Goal: Task Accomplishment & Management: Complete application form

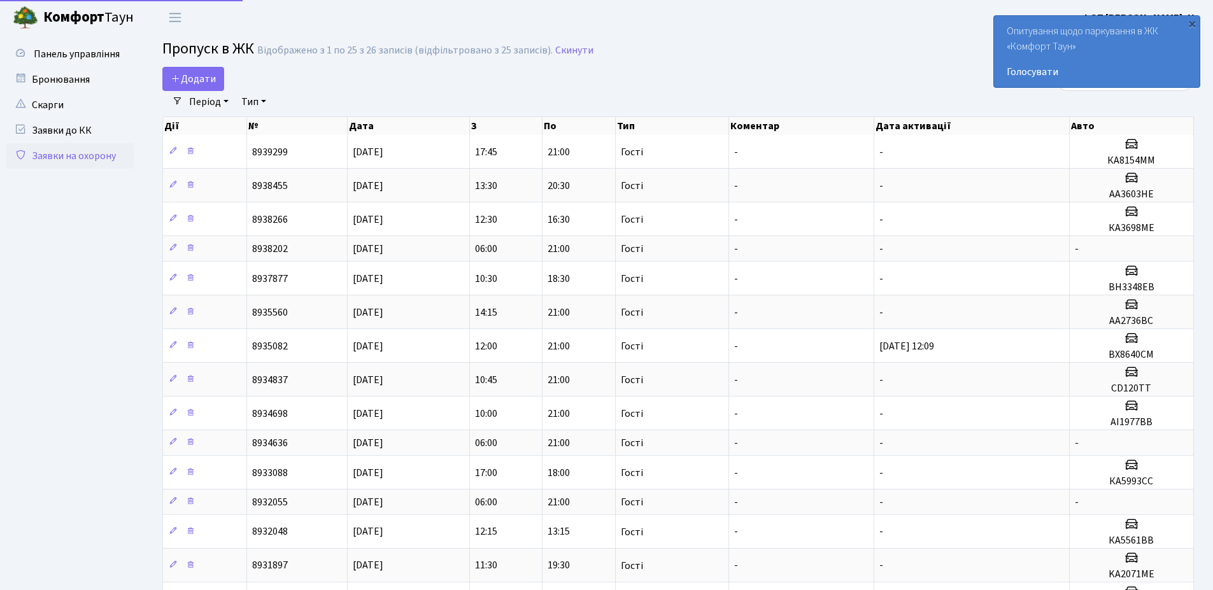
select select "25"
click at [192, 80] on span "Додати" at bounding box center [193, 79] width 45 height 14
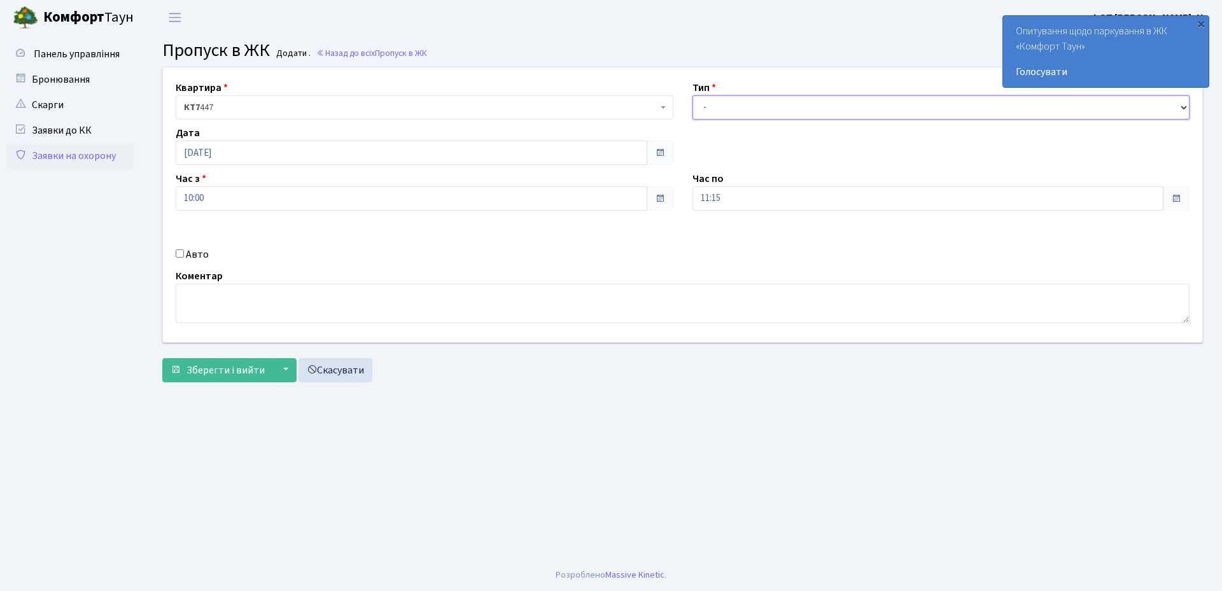
click at [732, 110] on select "- Доставка Таксі Гості Сервіс" at bounding box center [942, 108] width 498 height 24
select select "1"
click at [693, 96] on select "- Доставка Таксі Гості Сервіс" at bounding box center [942, 108] width 498 height 24
click at [181, 258] on input "Авто" at bounding box center [180, 254] width 8 height 8
checkbox input "true"
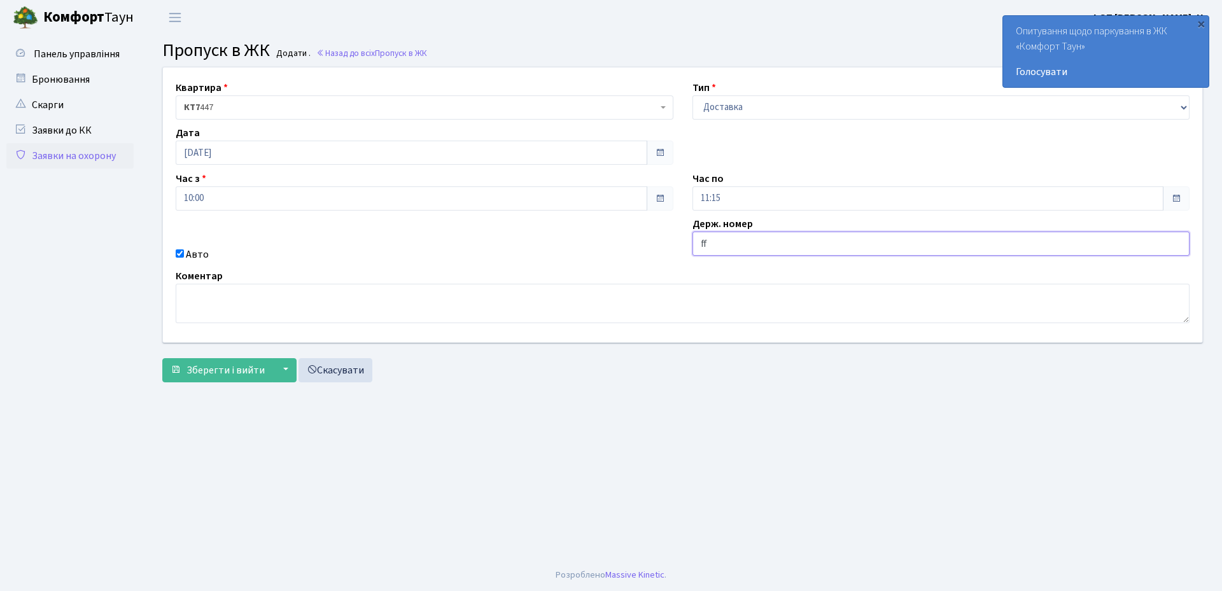
type input "f"
type input "АА9323МТ"
click at [200, 365] on span "Зберегти і вийти" at bounding box center [226, 371] width 78 height 14
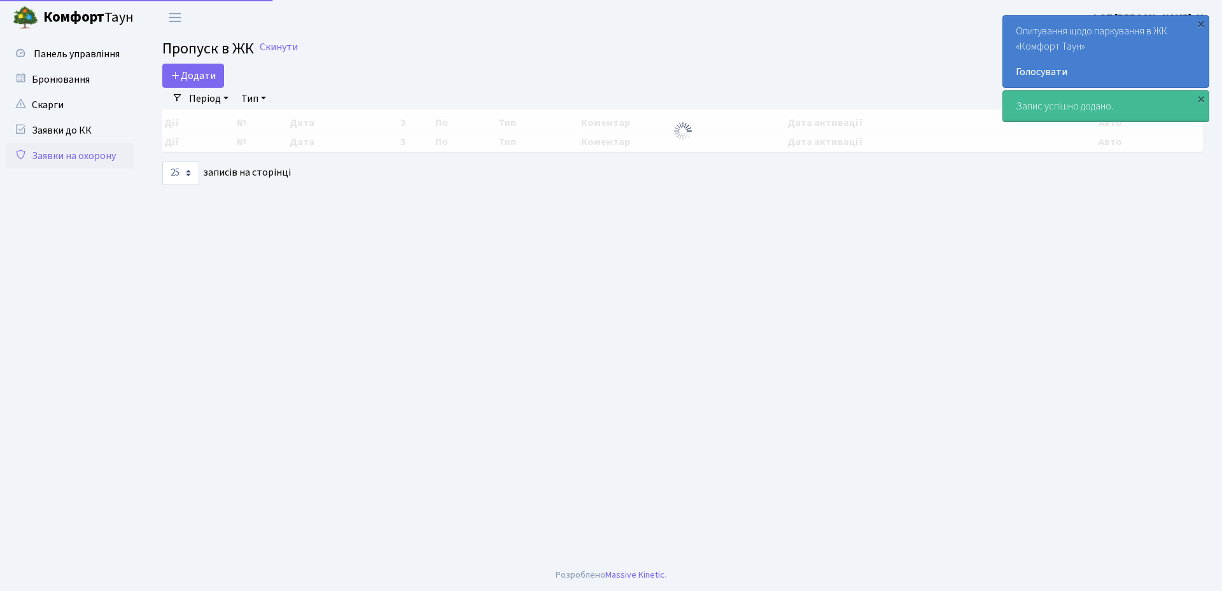
select select "25"
